Goal: Navigation & Orientation: Find specific page/section

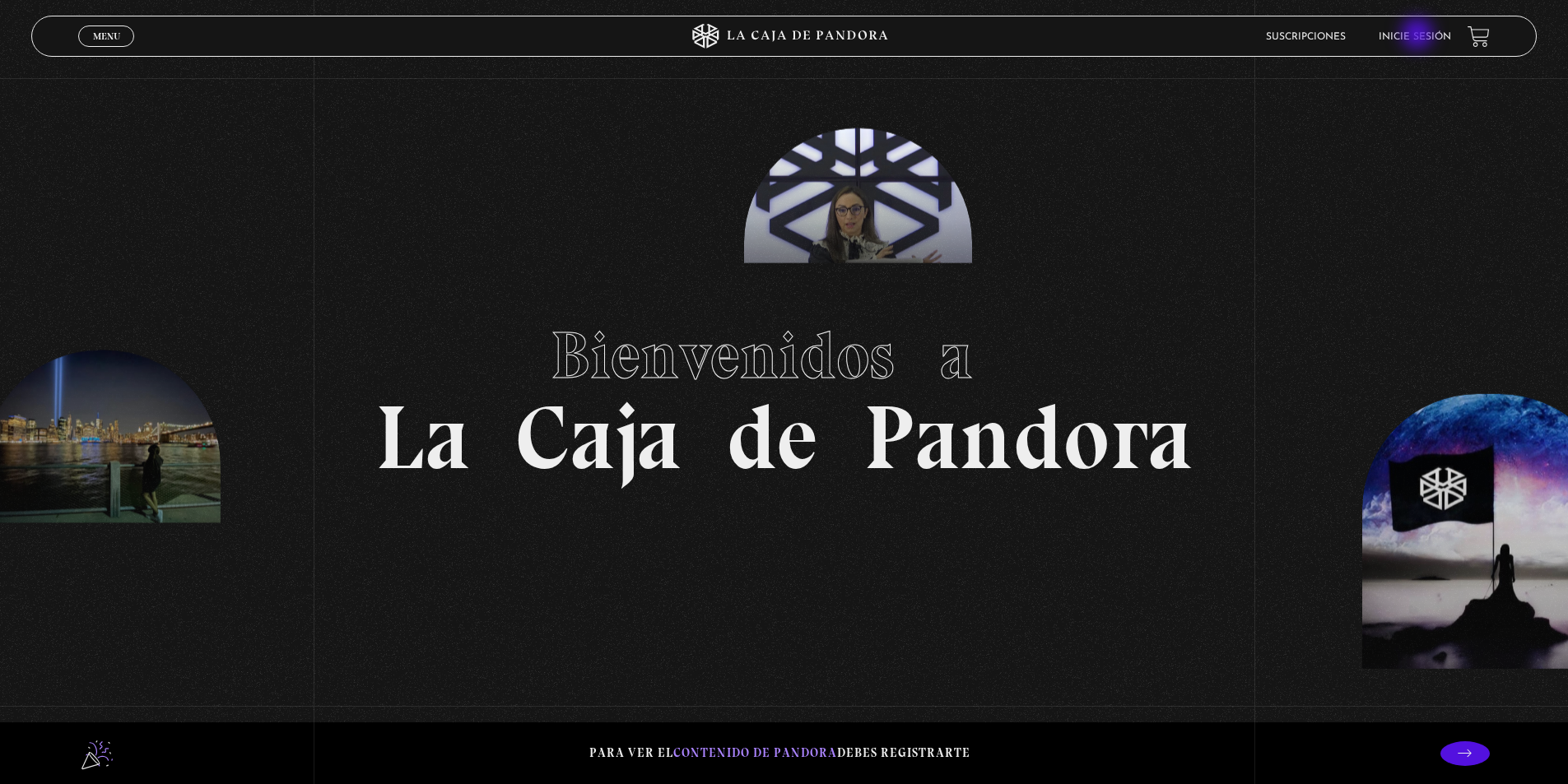
click at [1419, 36] on link "Inicie sesión" at bounding box center [1415, 36] width 73 height 10
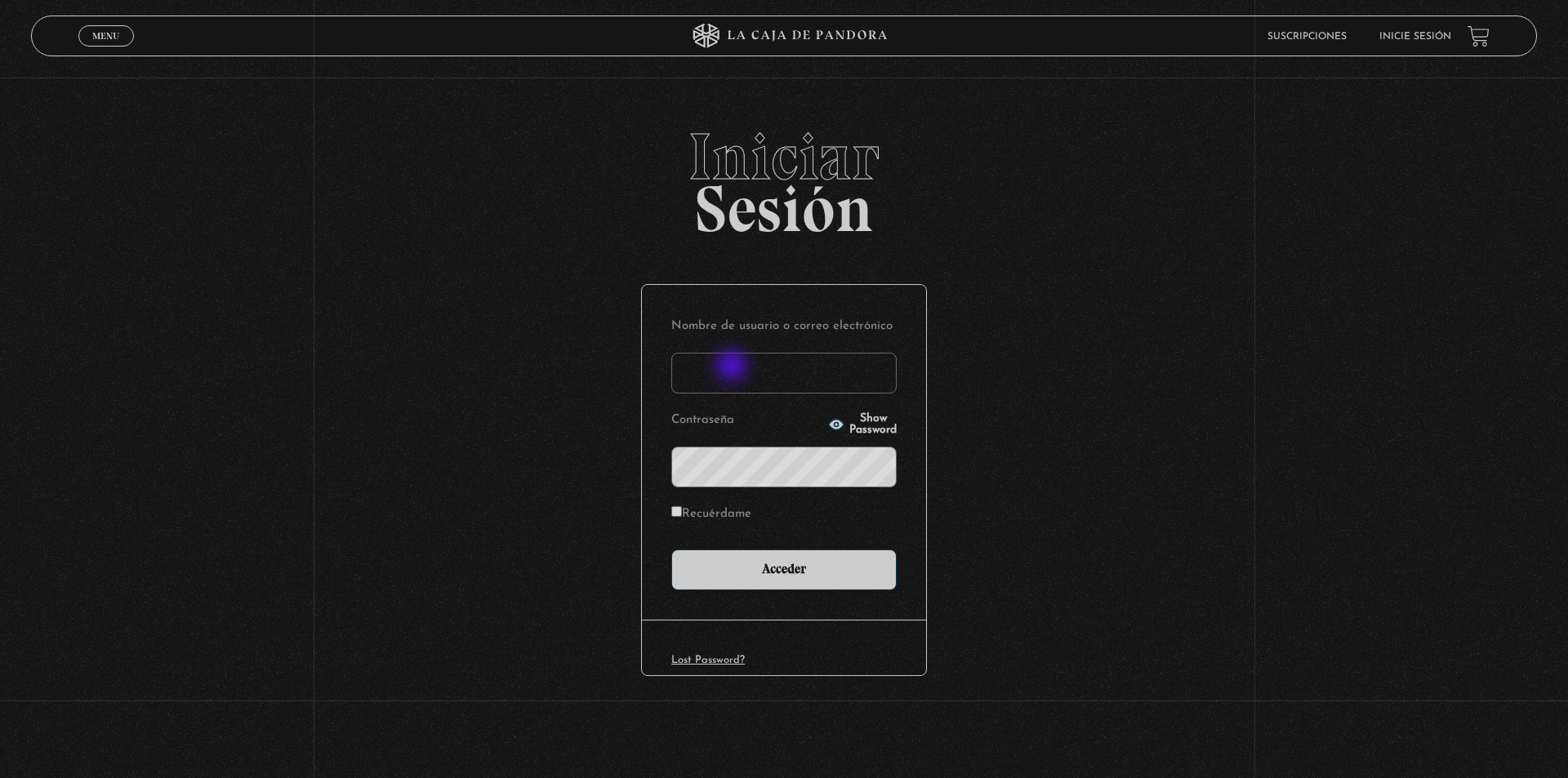
click at [734, 370] on input "Nombre de usuario o correo electrónico" at bounding box center [784, 372] width 225 height 40
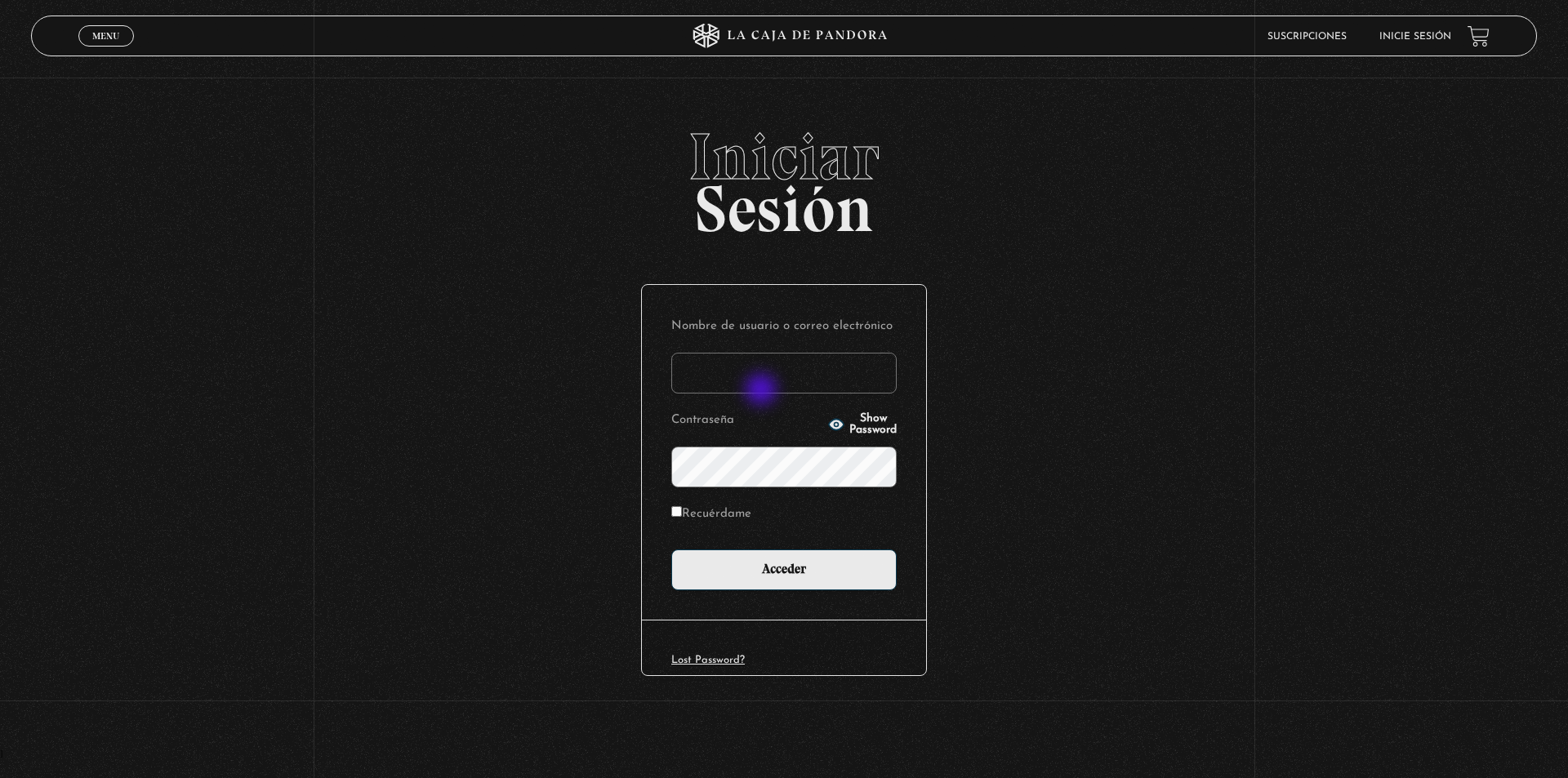
type input "[EMAIL_ADDRESS][DOMAIN_NAME]"
click at [672, 549] on input "Acceder" at bounding box center [784, 569] width 225 height 40
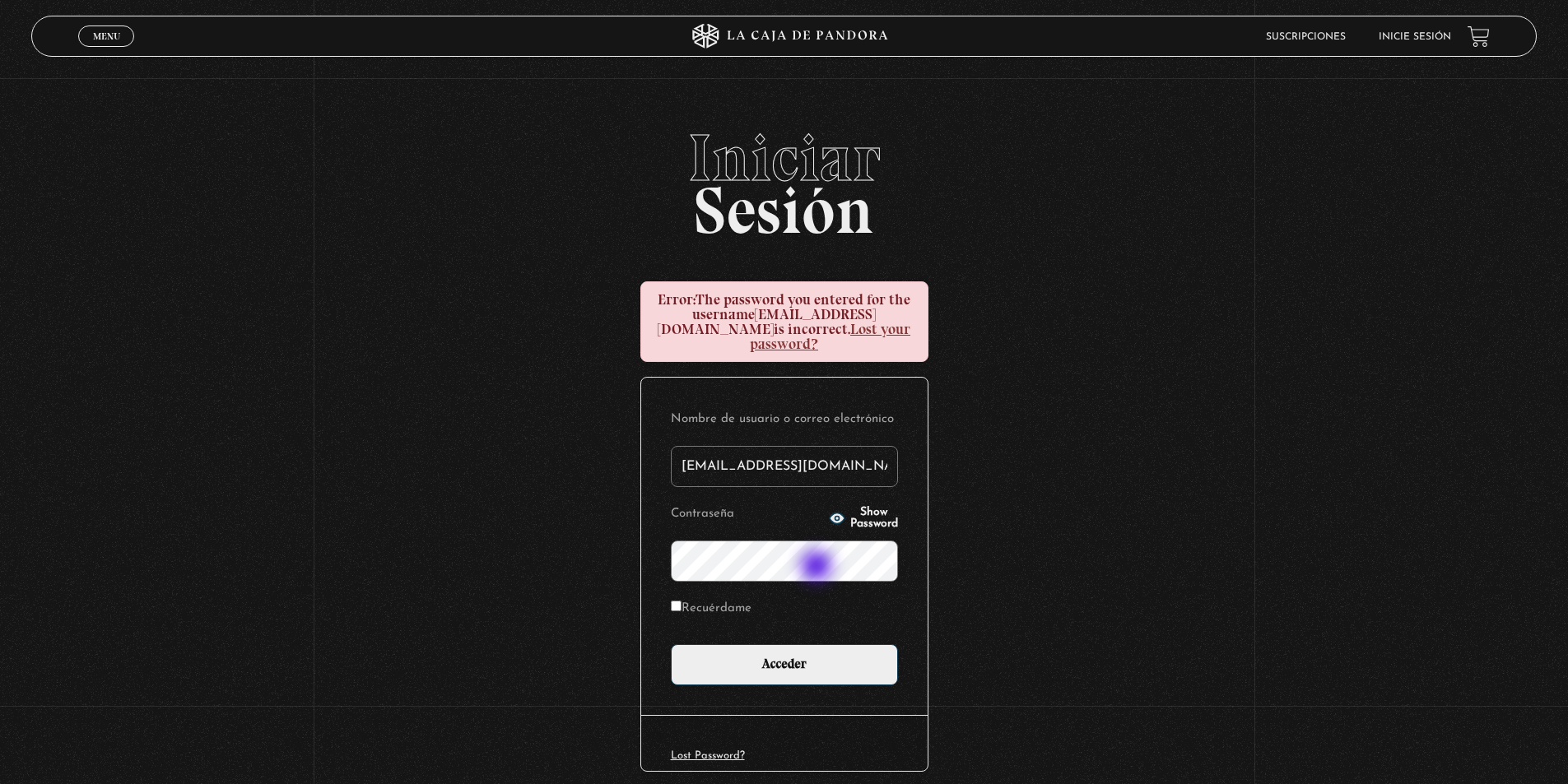
click at [671, 644] on input "Acceder" at bounding box center [784, 664] width 227 height 41
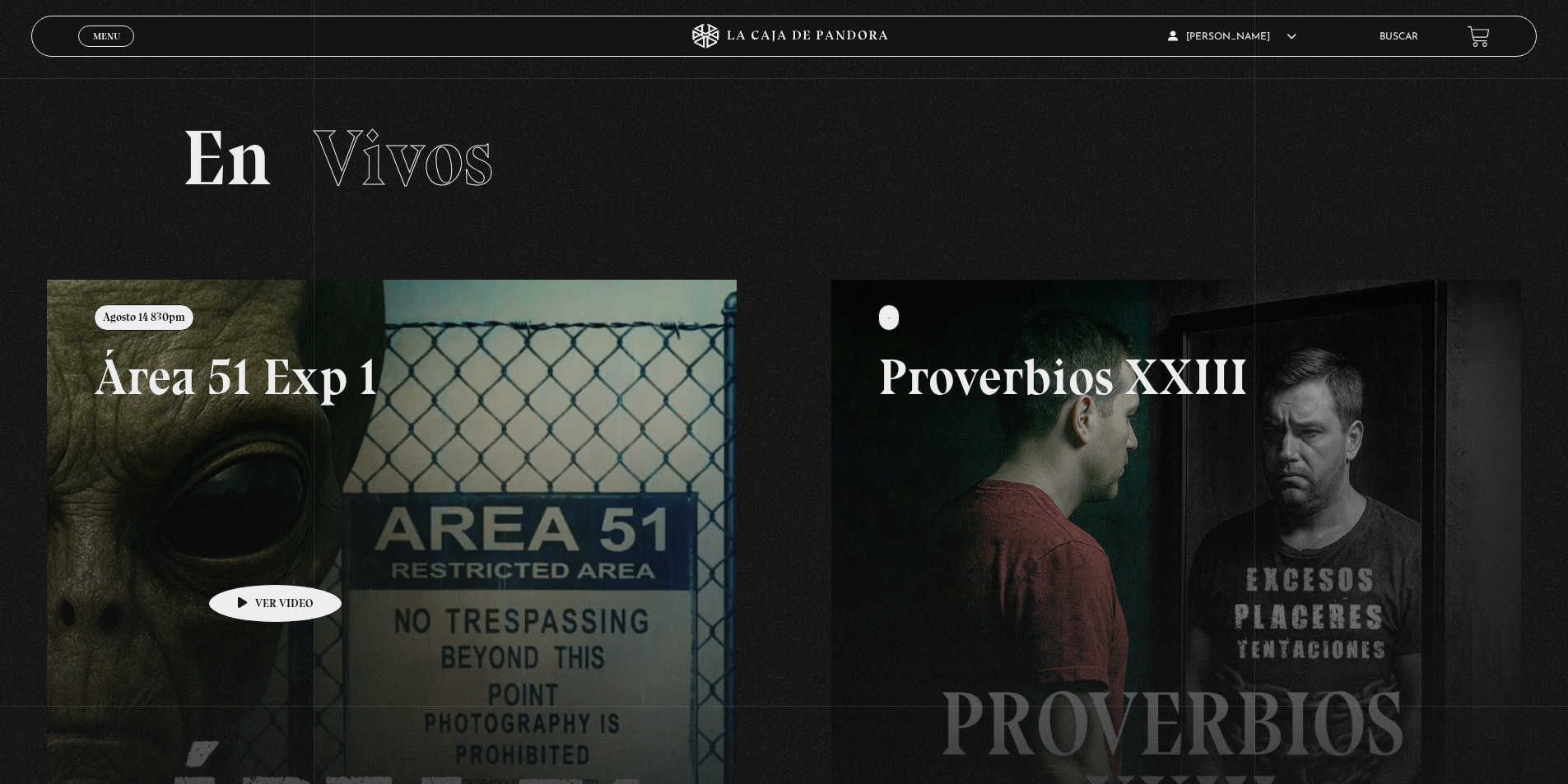
click at [250, 560] on link at bounding box center [830, 671] width 1568 height 784
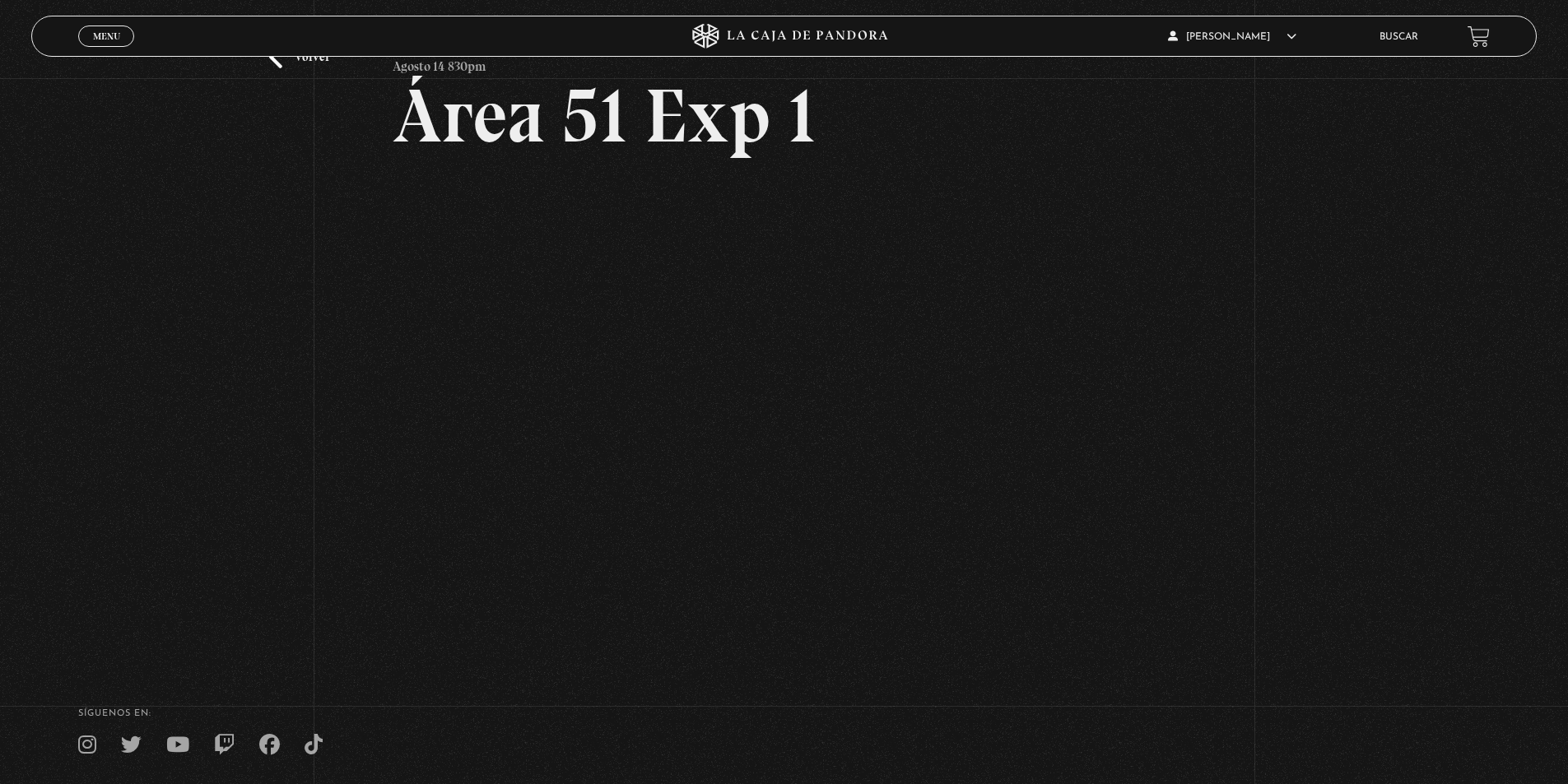
scroll to position [82, 0]
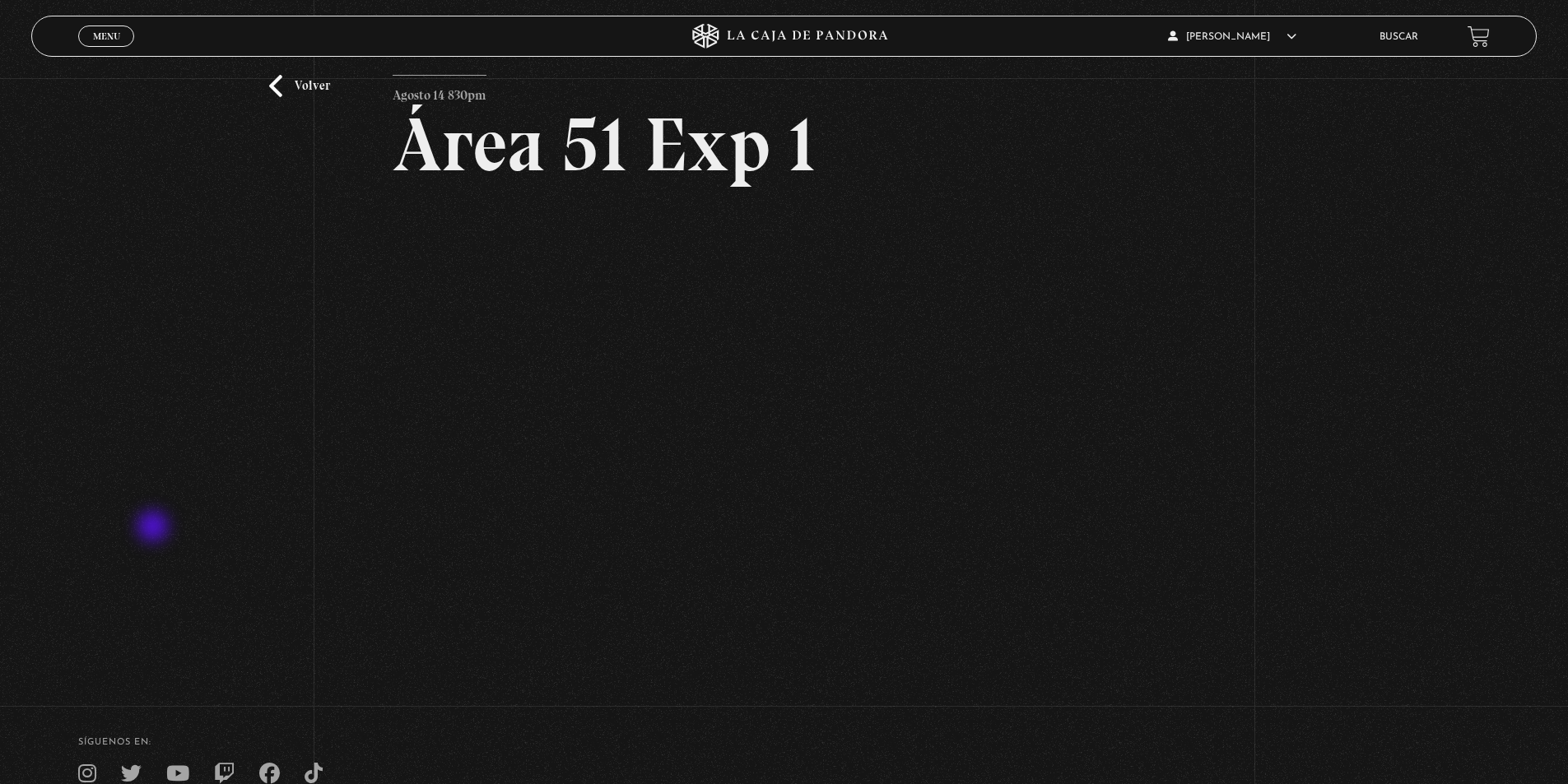
drag, startPoint x: 153, startPoint y: 527, endPoint x: 179, endPoint y: 528, distance: 26.0
click at [153, 527] on div "Volver Agosto 14 830pm Área 51 Exp 1" at bounding box center [784, 338] width 1568 height 684
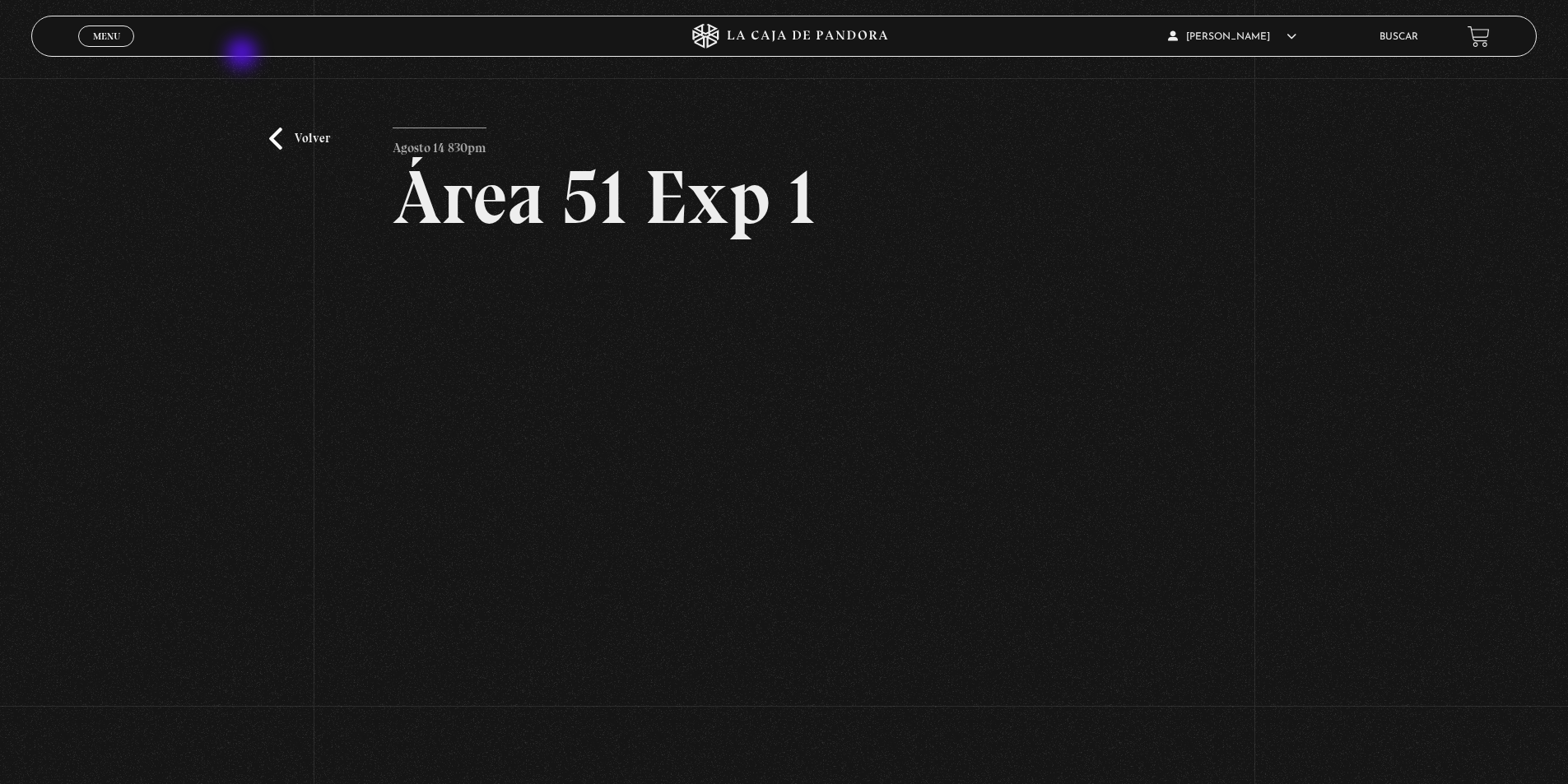
scroll to position [0, 0]
